Goal: Download file/media

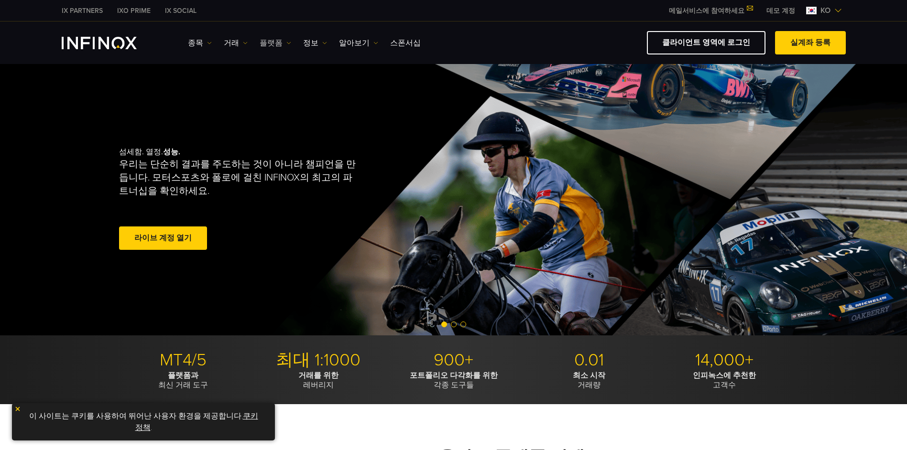
click at [286, 43] on img at bounding box center [288, 43] width 5 height 5
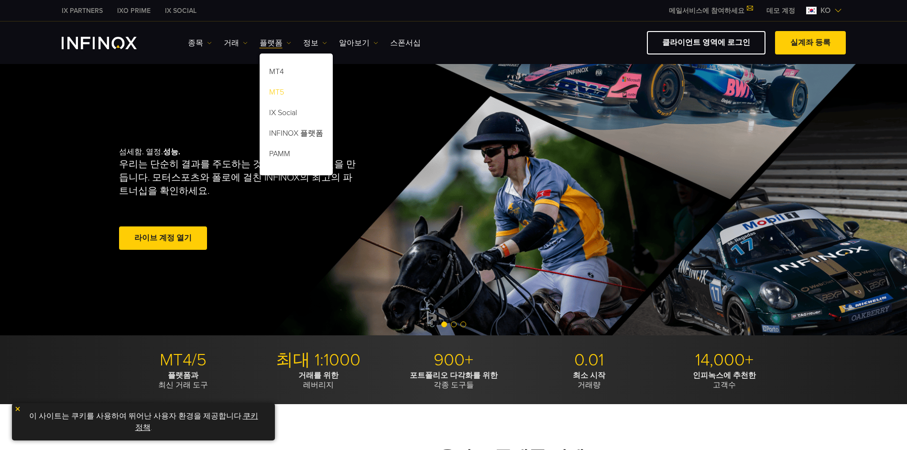
click at [276, 88] on link "MT5" at bounding box center [295, 94] width 73 height 21
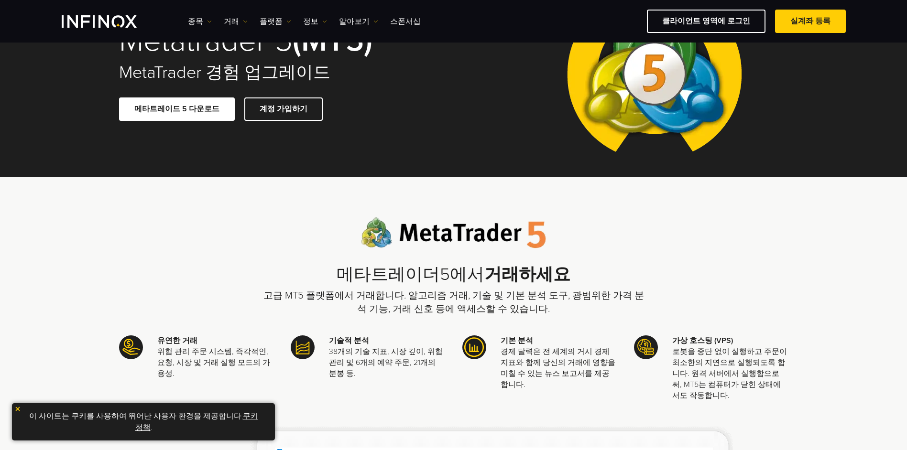
click at [192, 113] on link "메타트레이드 5 다운로드" at bounding box center [177, 108] width 116 height 23
